Goal: Transaction & Acquisition: Purchase product/service

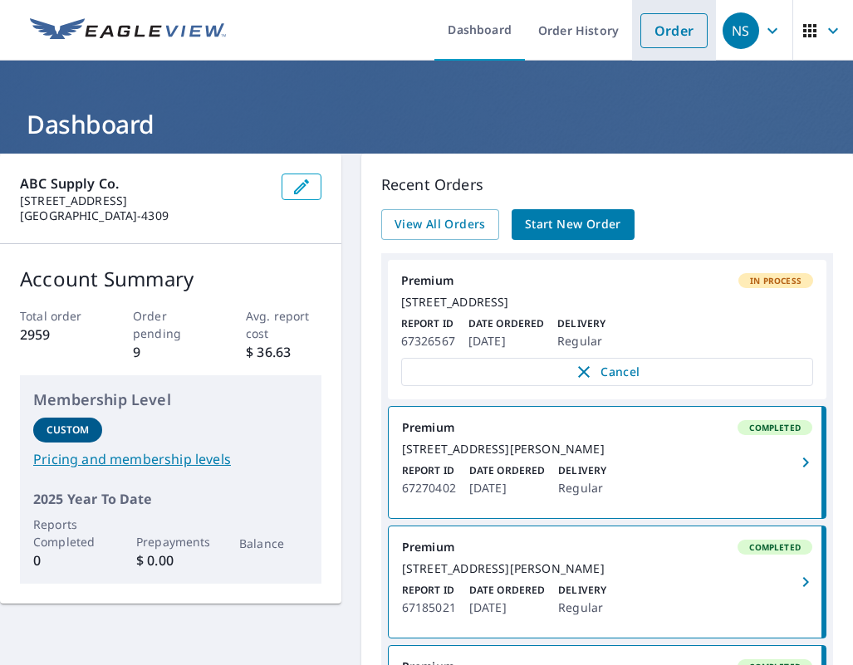
click at [685, 42] on link "Order" at bounding box center [674, 30] width 67 height 35
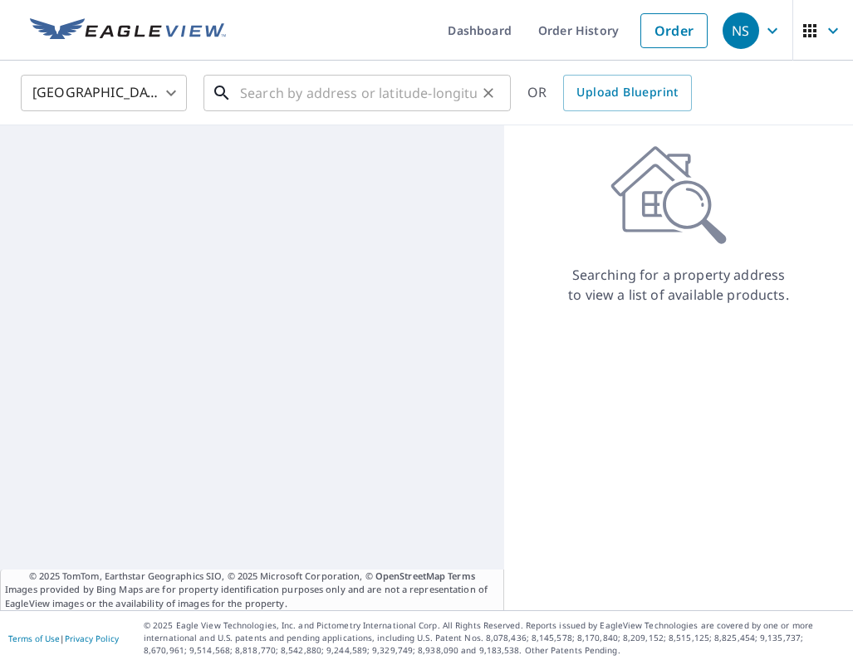
click at [287, 91] on input "text" at bounding box center [358, 93] width 237 height 47
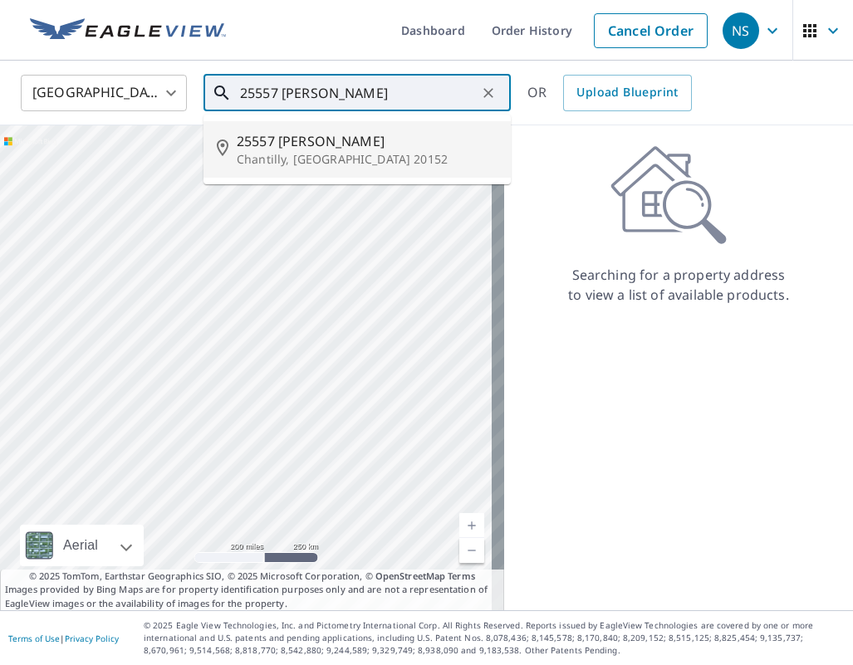
click at [319, 153] on p "Chantilly, [GEOGRAPHIC_DATA] 20152" at bounding box center [367, 159] width 261 height 17
type input "[STREET_ADDRESS][PERSON_NAME]"
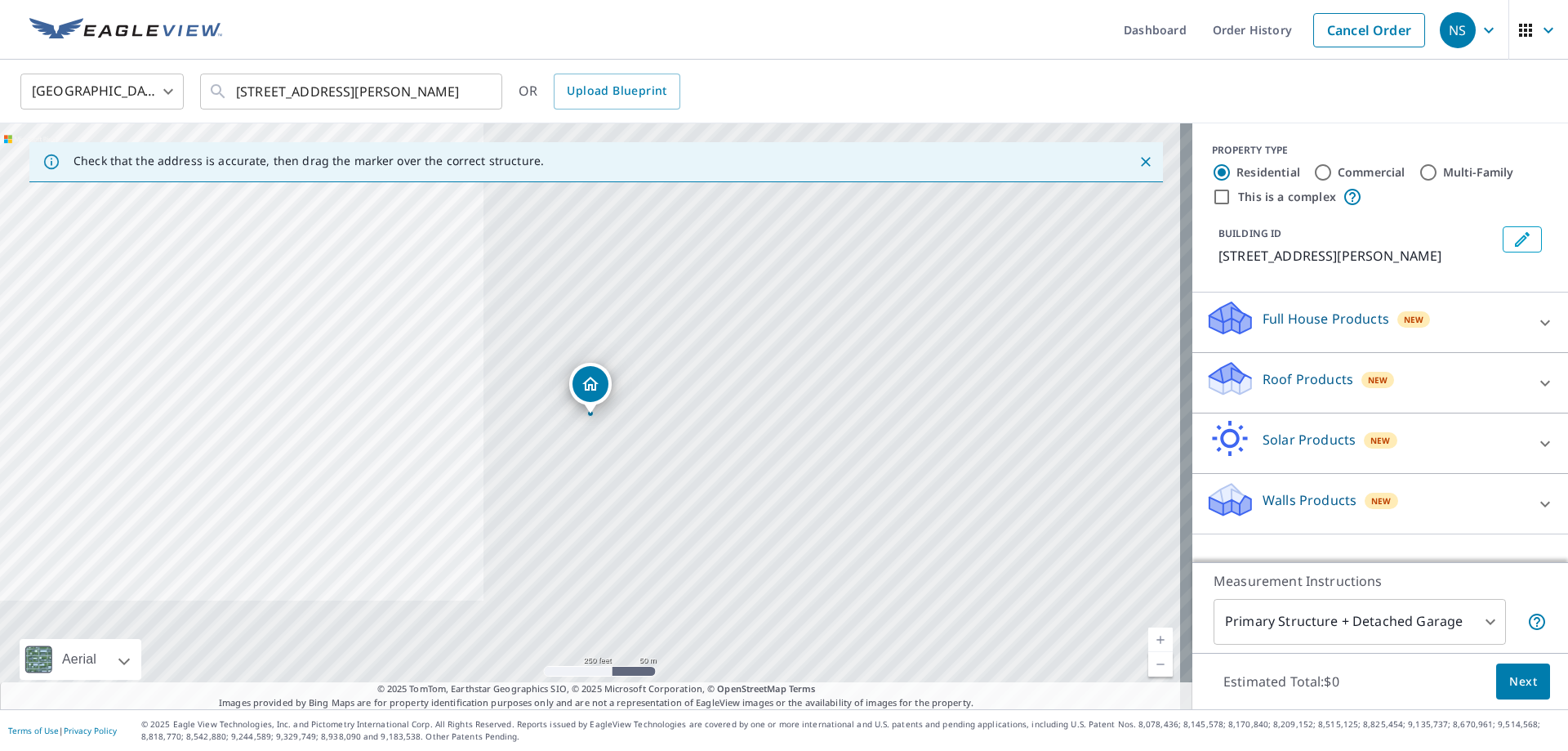
click at [838, 381] on div "Roof Products New" at bounding box center [1365, 382] width 320 height 46
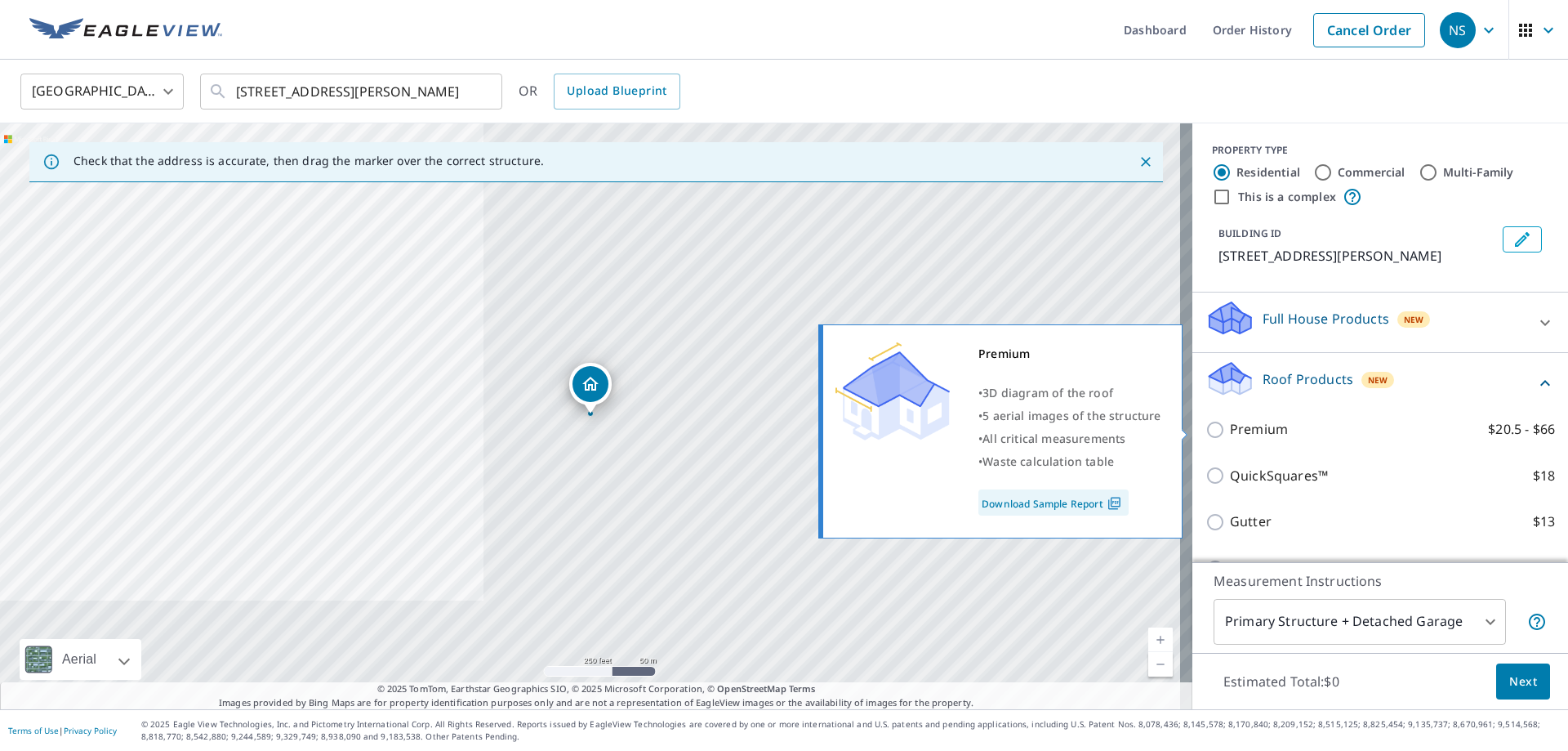
click at [838, 433] on p "Premium" at bounding box center [1258, 429] width 58 height 21
click at [838, 433] on input "Premium $20.5 - $66" at bounding box center [1217, 430] width 25 height 20
checkbox input "true"
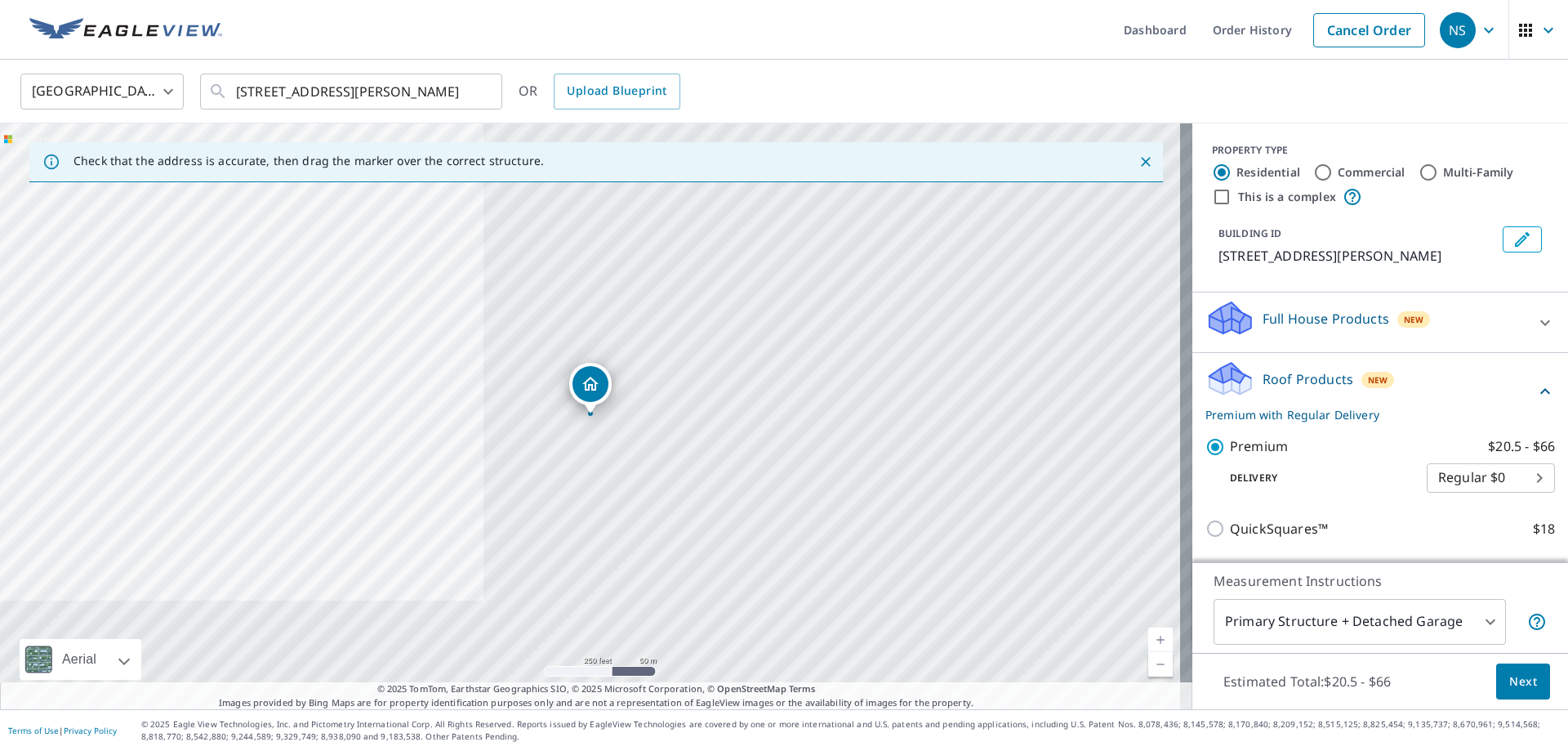
click at [838, 654] on span "Next" at bounding box center [1523, 681] width 28 height 21
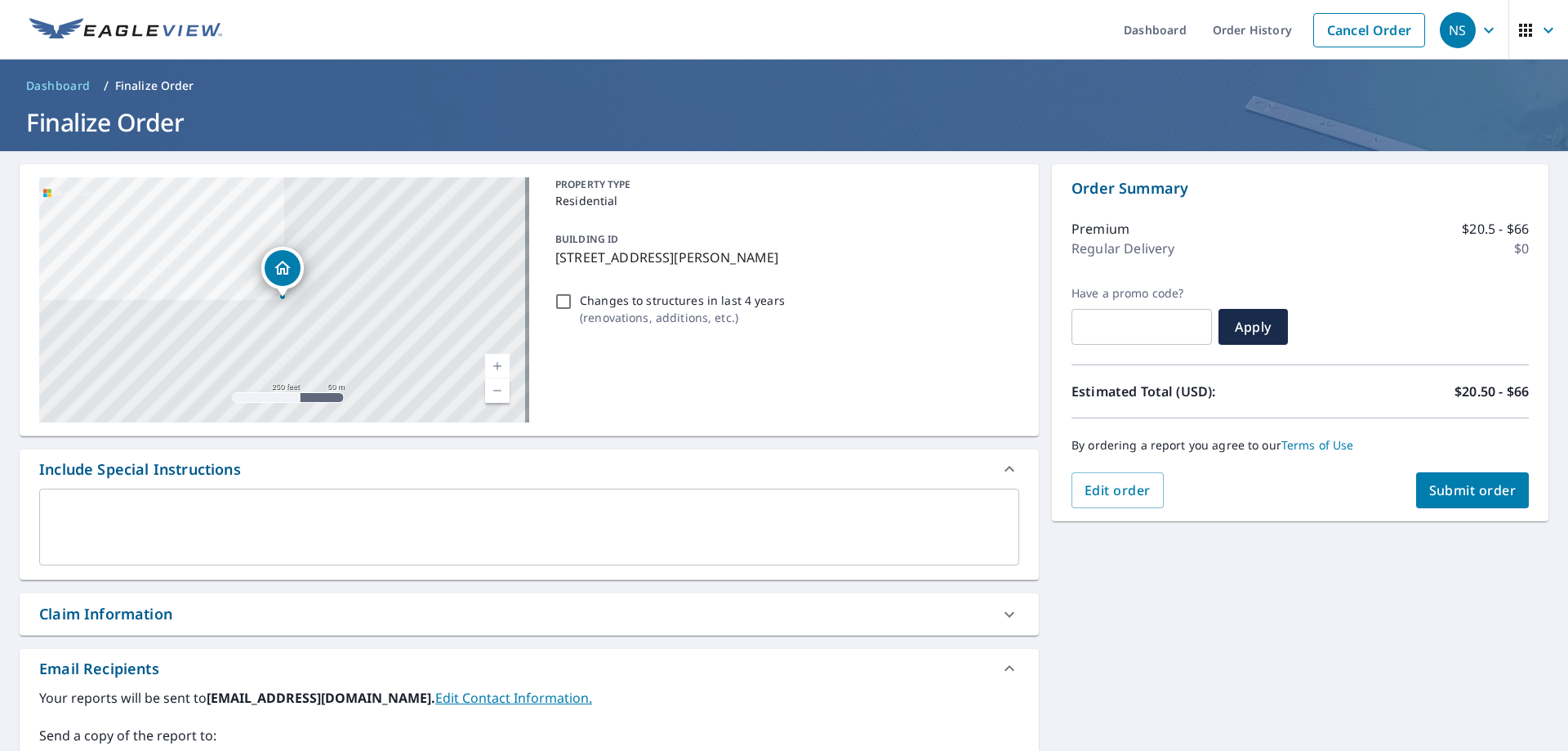
click at [838, 484] on span "Submit order" at bounding box center [1473, 490] width 87 height 18
checkbox input "true"
